Goal: Check status: Check status

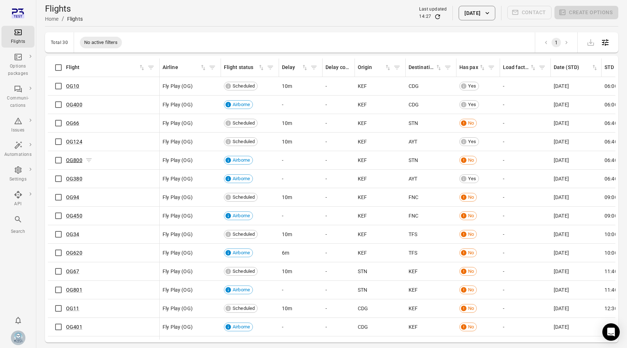
click at [75, 159] on link "OG800" at bounding box center [74, 160] width 16 height 6
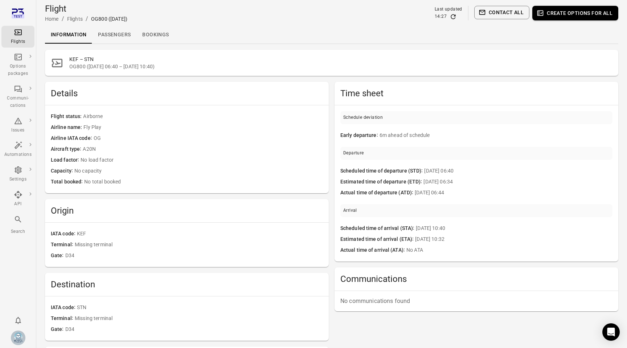
click at [128, 35] on link "Passengers" at bounding box center [114, 34] width 44 height 17
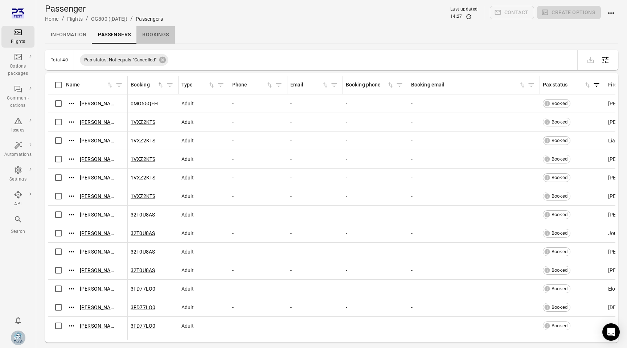
click at [153, 37] on link "Bookings" at bounding box center [156, 34] width 38 height 17
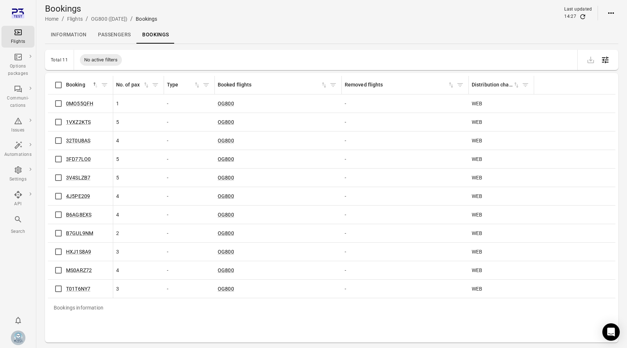
click at [112, 35] on link "Passengers" at bounding box center [114, 34] width 44 height 17
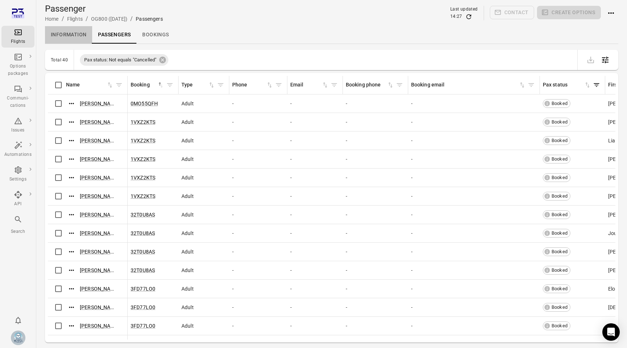
click at [68, 36] on link "Information" at bounding box center [68, 34] width 47 height 17
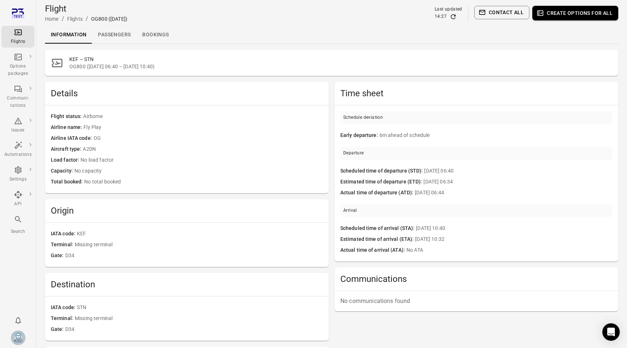
click at [82, 23] on div "Flight Home / Flights / OG800 (23 Sep) Last updated 14:27 Contact all Create op…" at bounding box center [332, 13] width 574 height 26
click at [80, 21] on link "Flights" at bounding box center [75, 19] width 16 height 6
click at [124, 36] on link "Passengers" at bounding box center [114, 34] width 44 height 17
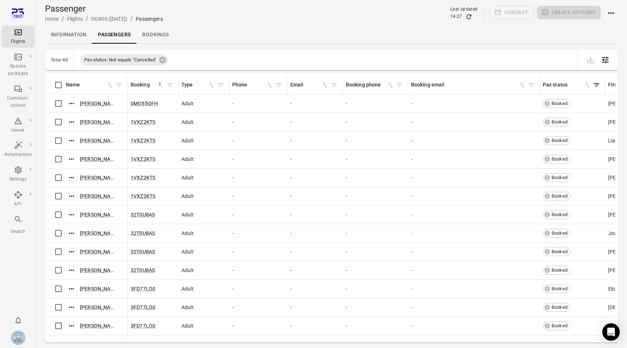
click at [63, 33] on link "Information" at bounding box center [68, 34] width 47 height 17
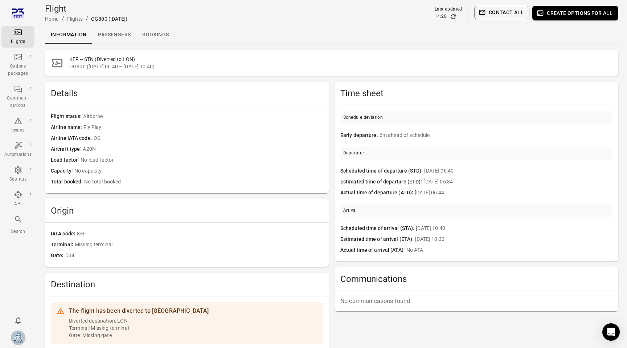
click at [122, 40] on link "Passengers" at bounding box center [114, 34] width 44 height 17
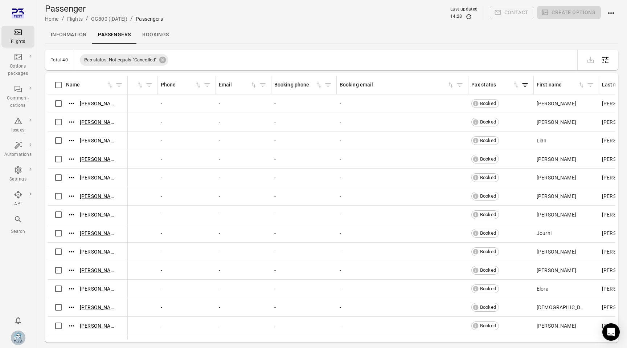
scroll to position [0, 41]
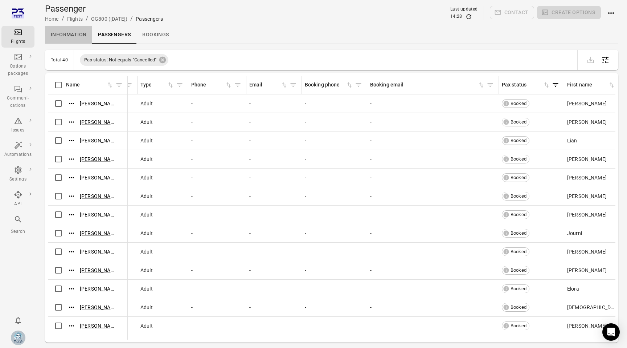
click at [77, 35] on link "Information" at bounding box center [68, 34] width 47 height 17
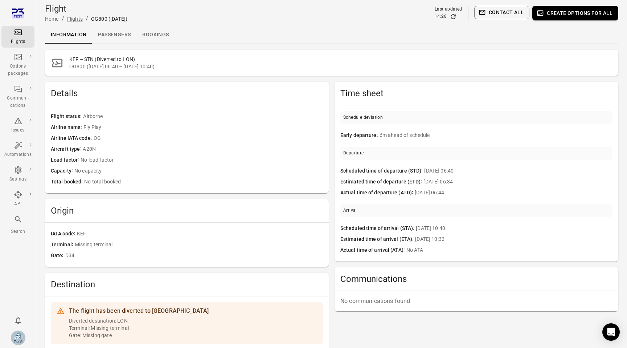
click at [77, 17] on link "Flights" at bounding box center [75, 19] width 16 height 6
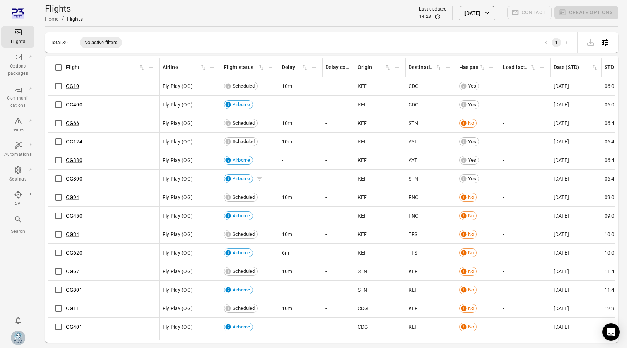
click at [243, 179] on span "Airborne" at bounding box center [241, 178] width 23 height 7
click at [356, 180] on td "KEF" at bounding box center [380, 179] width 51 height 19
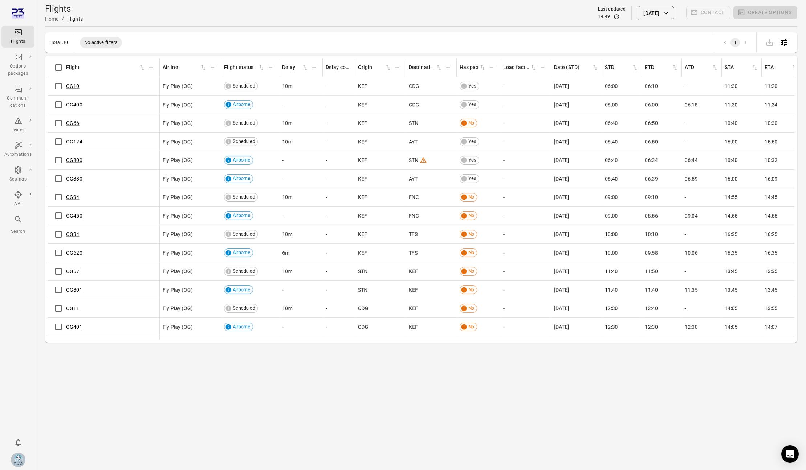
click at [469, 347] on main "Flights Home / Flights Last updated 14:49 23 Sep 2025 Contact Create options To…" at bounding box center [421, 235] width 770 height 470
click at [627, 347] on main "Flights Home / Flights Last updated 14:49 23 Sep 2025 Contact Create options To…" at bounding box center [421, 235] width 770 height 470
